Goal: Find specific page/section: Find specific page/section

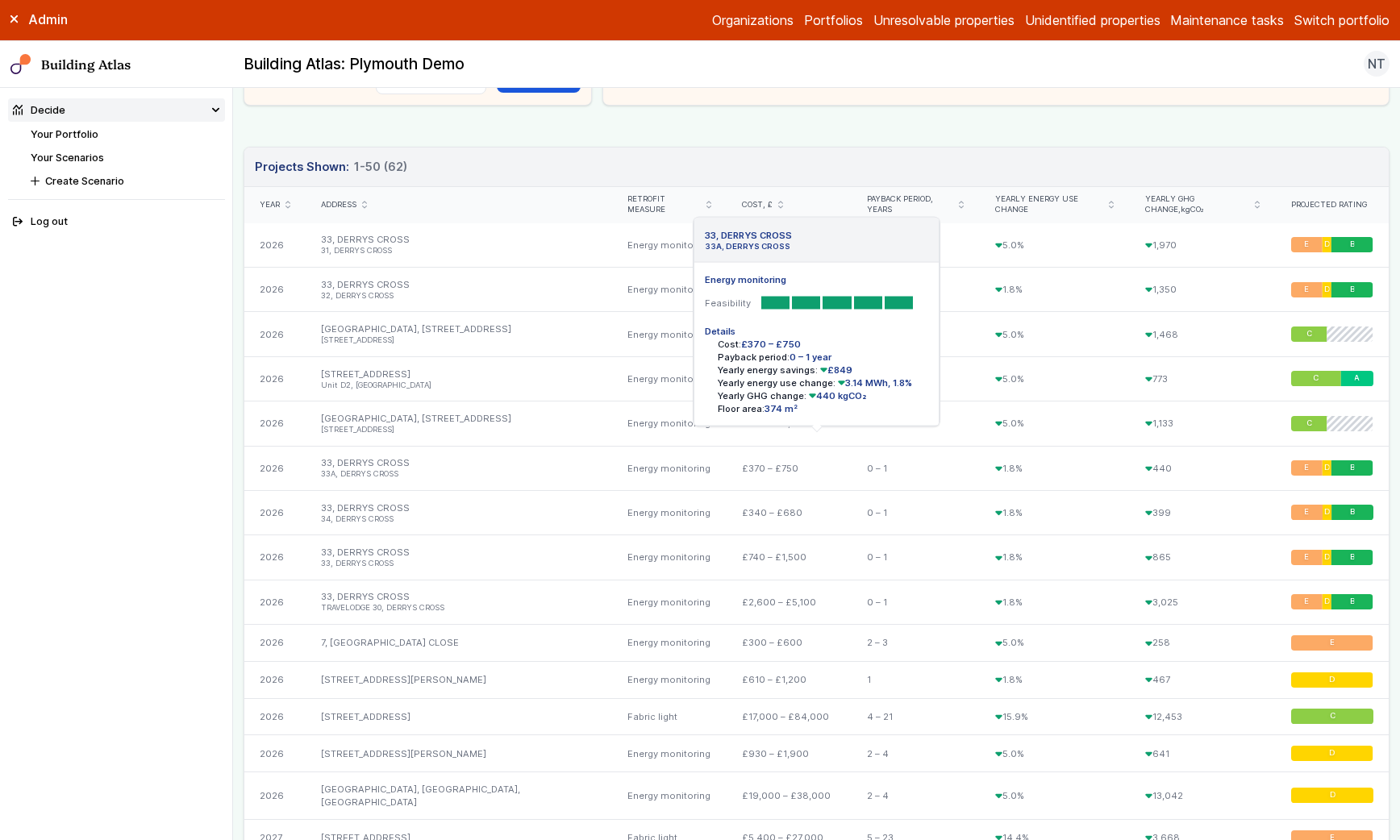
scroll to position [478, 0]
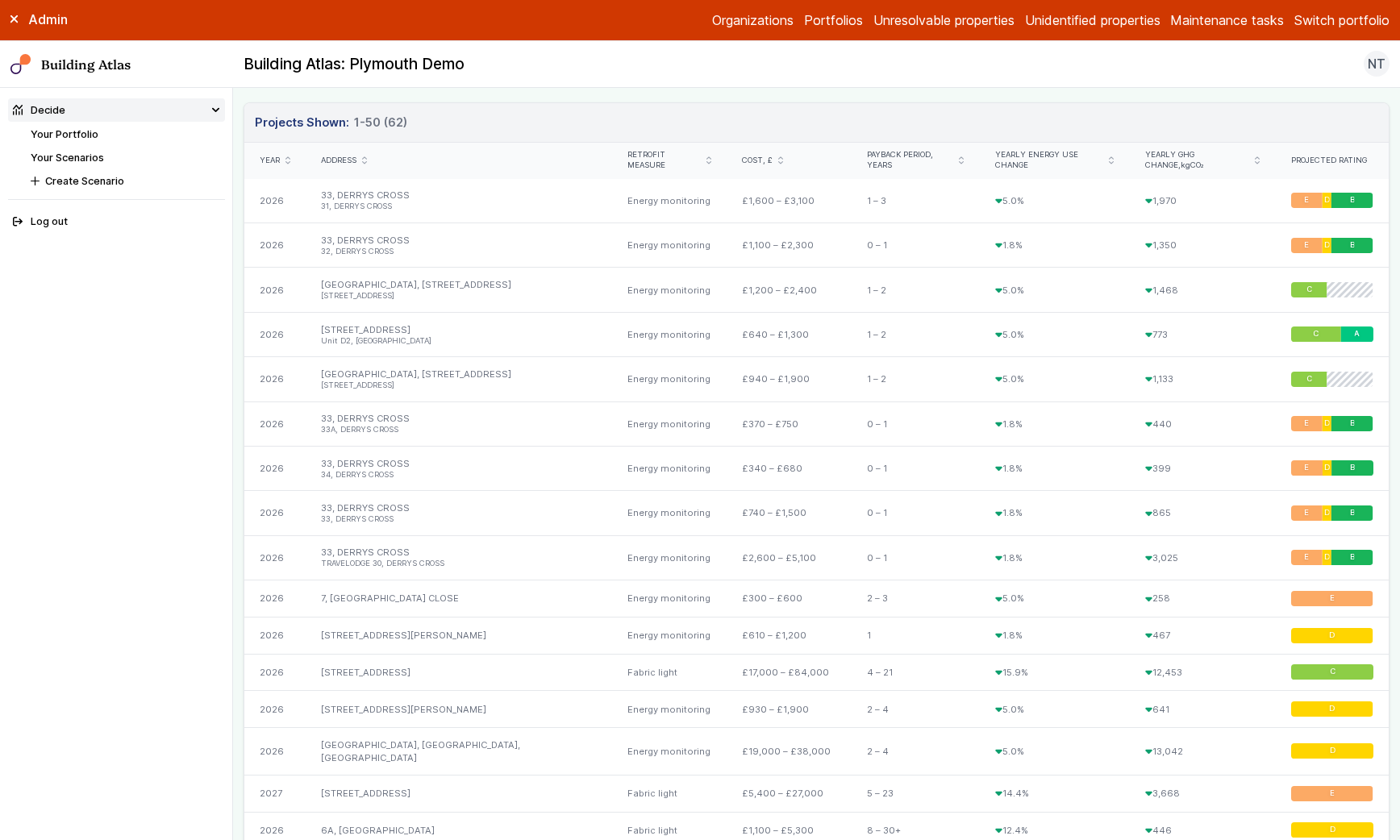
click at [361, 159] on div "Address" at bounding box center [458, 160] width 275 height 10
click at [363, 158] on icon "submit" at bounding box center [364, 160] width 5 height 8
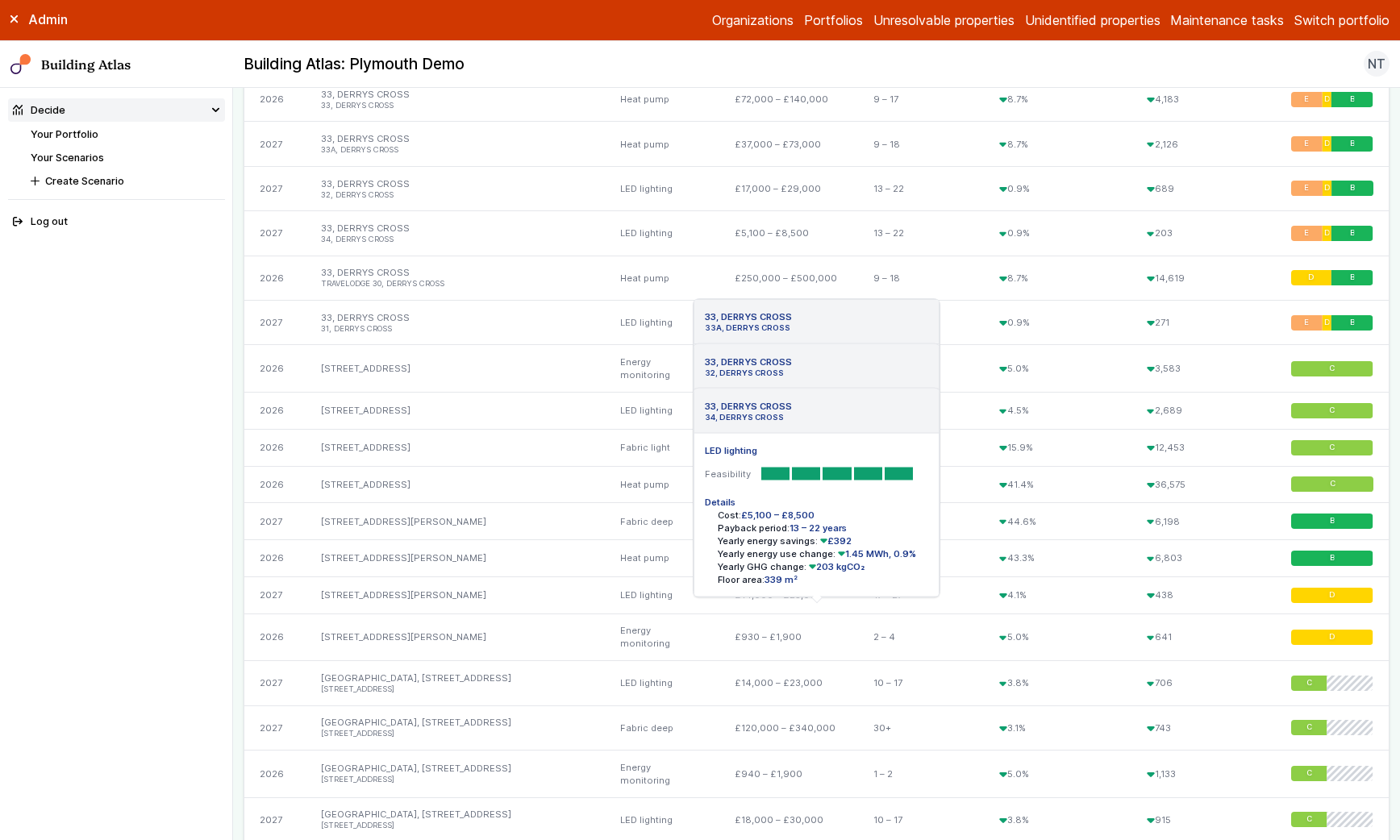
scroll to position [2073, 0]
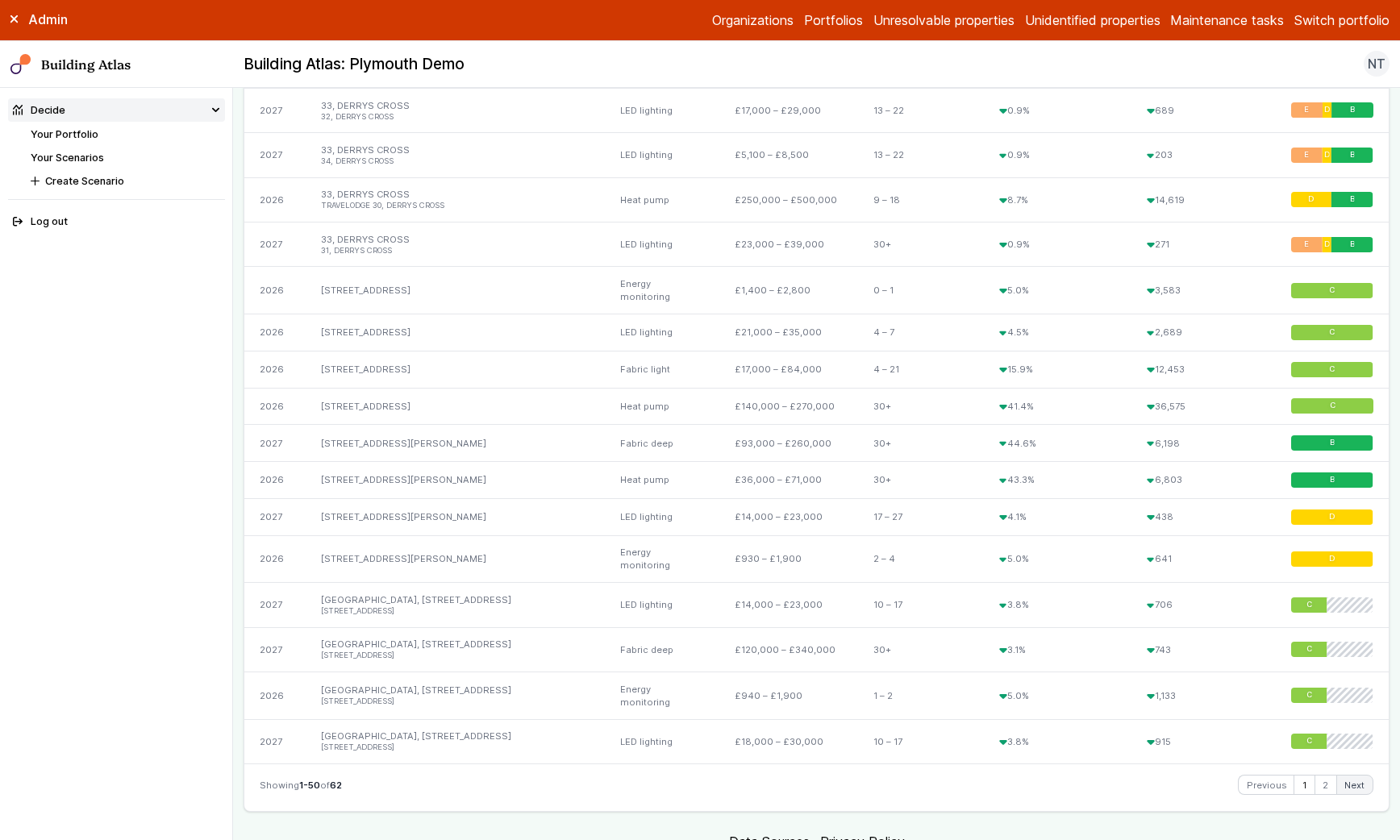
click at [1352, 776] on link "Next" at bounding box center [1355, 785] width 36 height 19
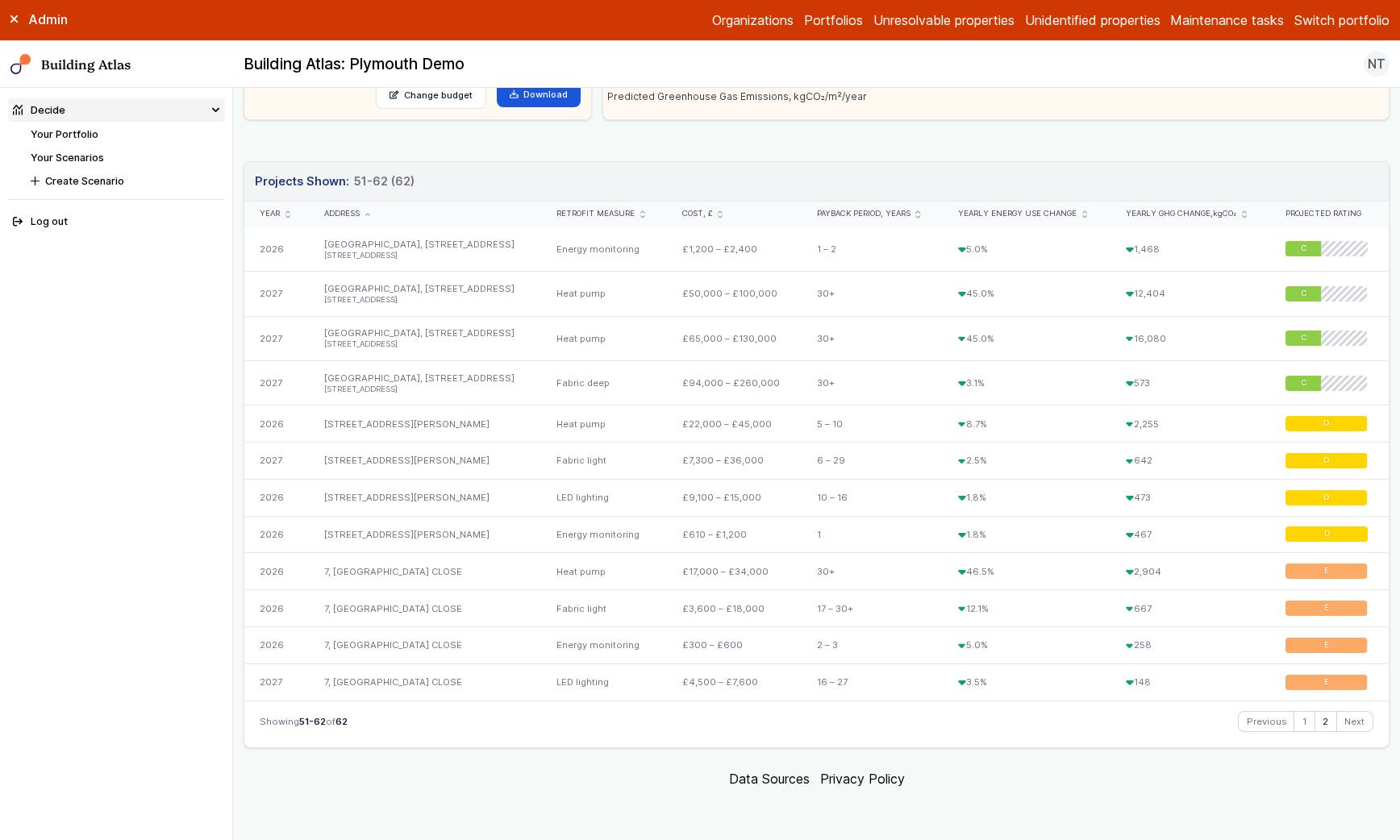
scroll to position [418, 0]
click at [1274, 722] on link "Previous" at bounding box center [1267, 722] width 55 height 19
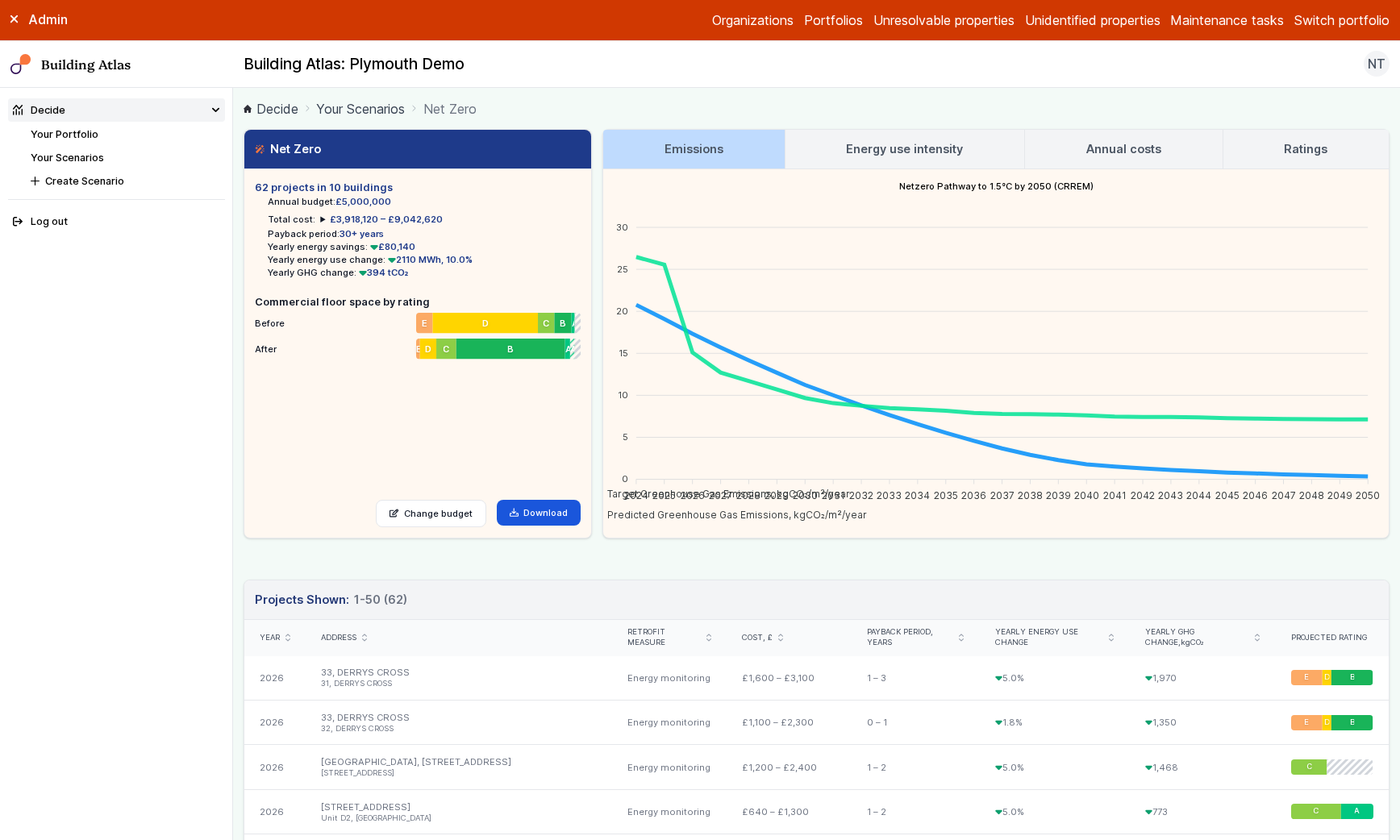
scroll to position [385, 0]
